Goal: Navigation & Orientation: Find specific page/section

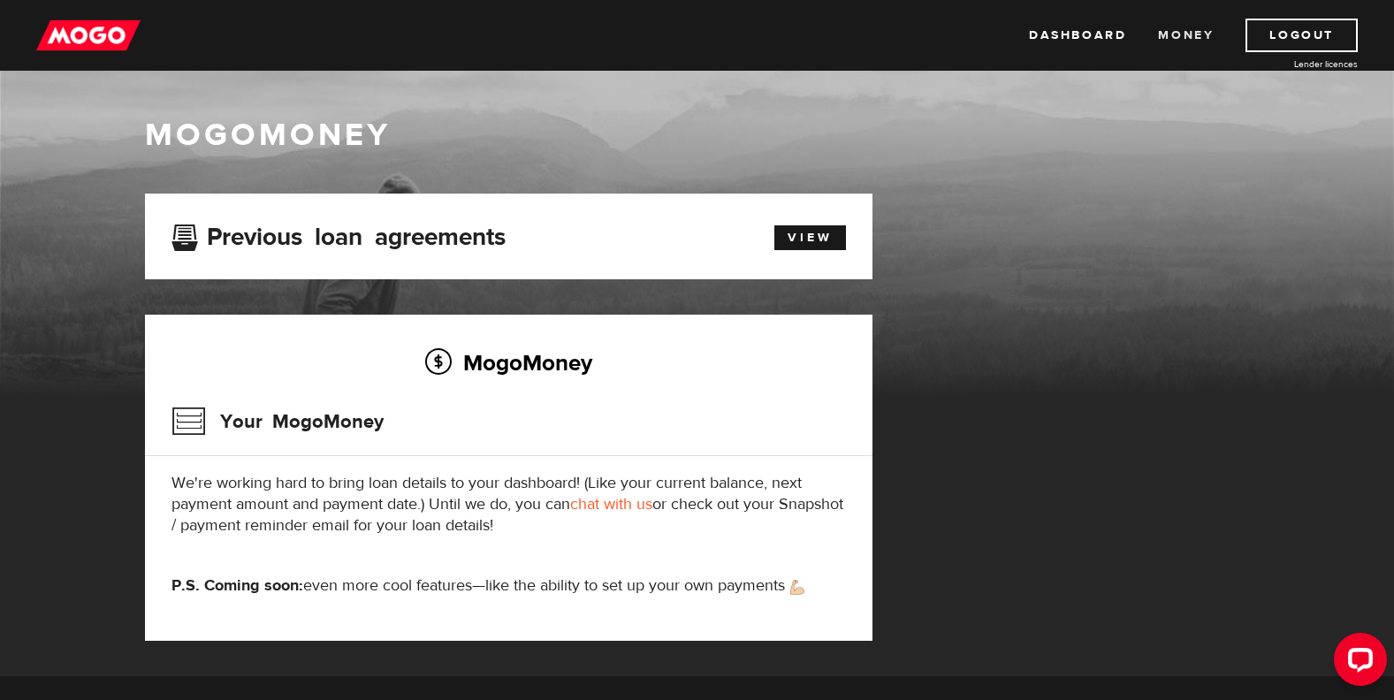
click at [1185, 30] on link "Money" at bounding box center [1186, 36] width 56 height 34
click at [1073, 31] on link "Dashboard" at bounding box center [1077, 36] width 97 height 34
click at [817, 236] on link "View" at bounding box center [810, 237] width 72 height 25
